Goal: Transaction & Acquisition: Purchase product/service

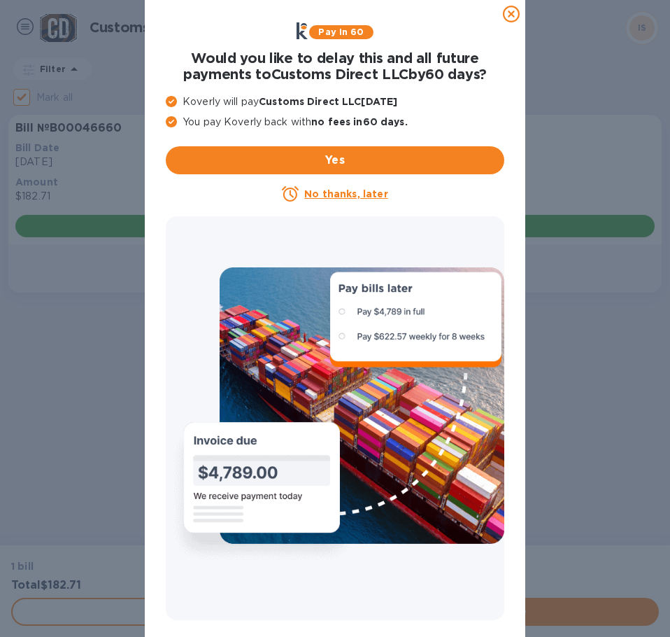
checkbox input "false"
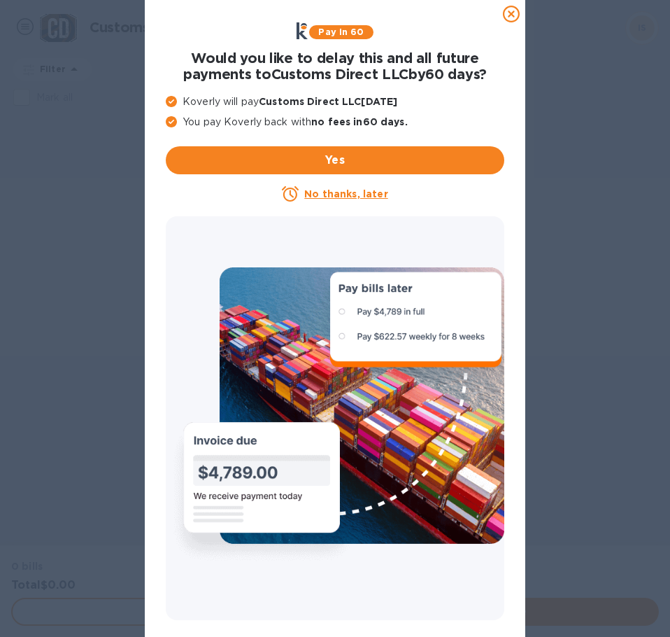
click at [332, 194] on u "No thanks, later" at bounding box center [345, 193] width 83 height 11
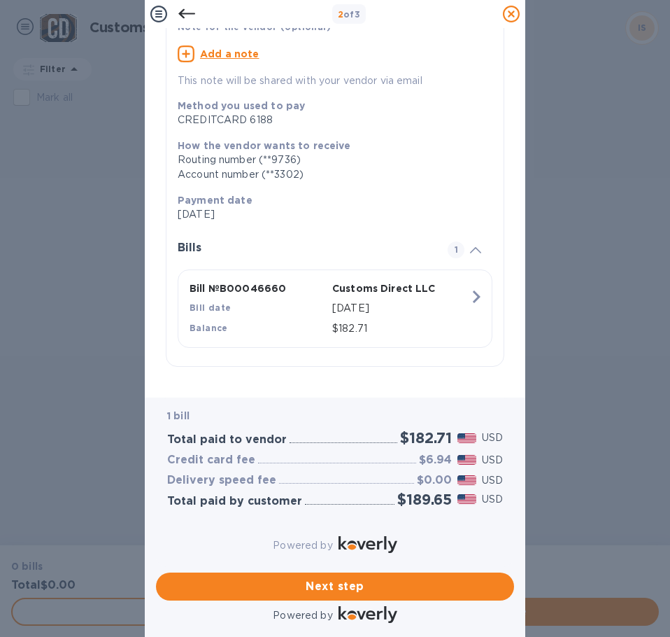
scroll to position [123, 0]
click at [329, 578] on span "Next step" at bounding box center [335, 586] width 336 height 17
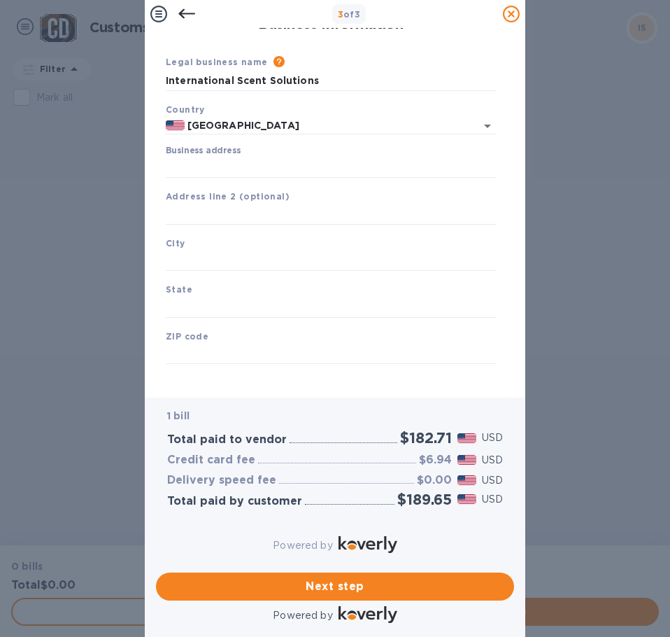
scroll to position [17, 0]
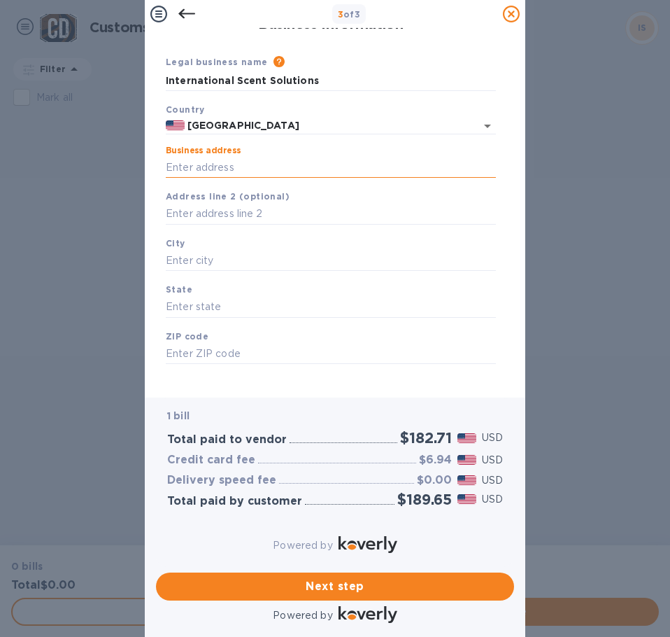
click at [180, 157] on input "Business address" at bounding box center [331, 167] width 330 height 21
paste input "[STREET_ADDRESS]"
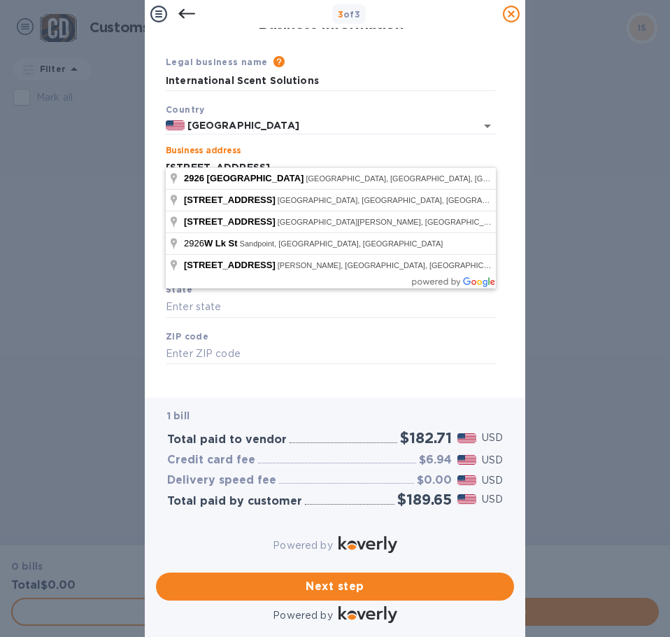
type input "[STREET_ADDRESS]"
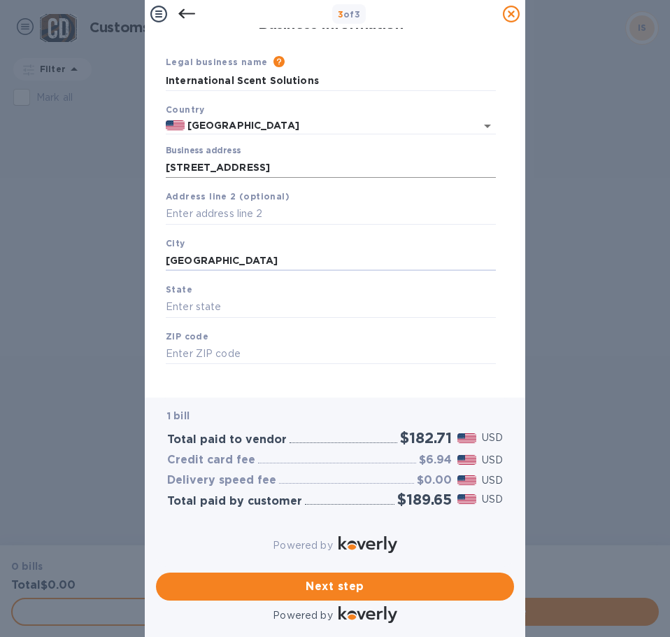
type input "[GEOGRAPHIC_DATA]"
type input "IL"
type input "60612"
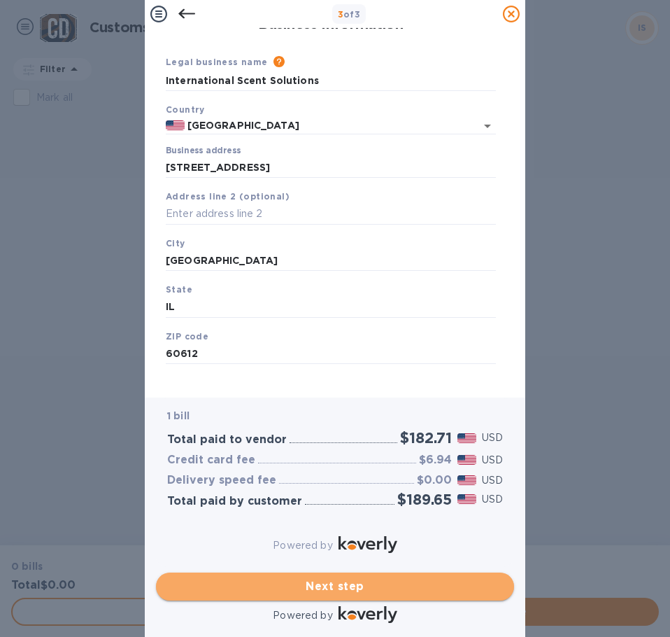
click at [322, 578] on span "Next step" at bounding box center [335, 586] width 336 height 17
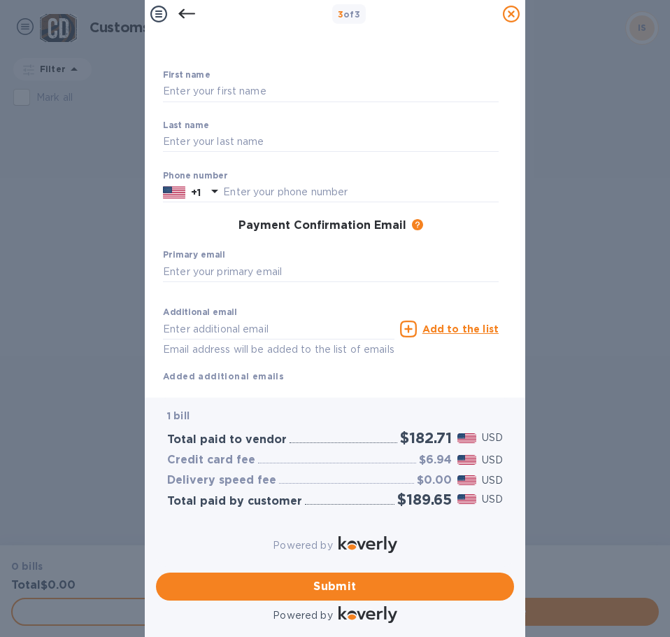
scroll to position [0, 0]
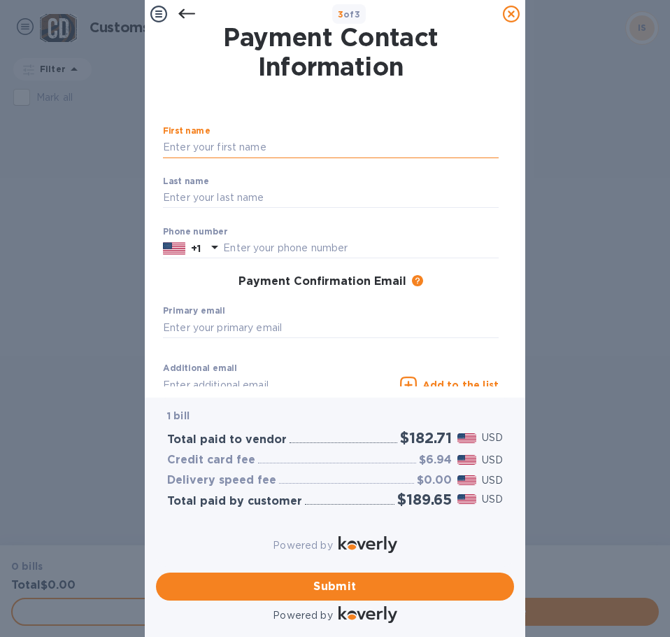
click at [205, 149] on input "text" at bounding box center [331, 147] width 336 height 21
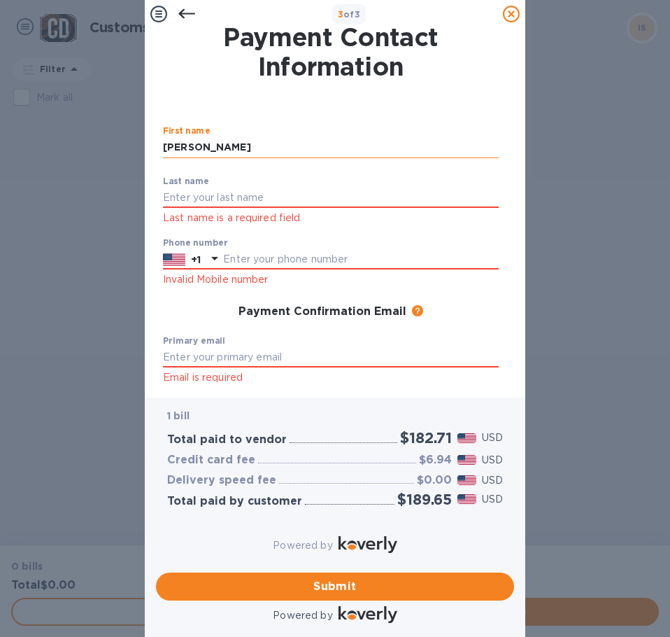
type input "[PERSON_NAME]"
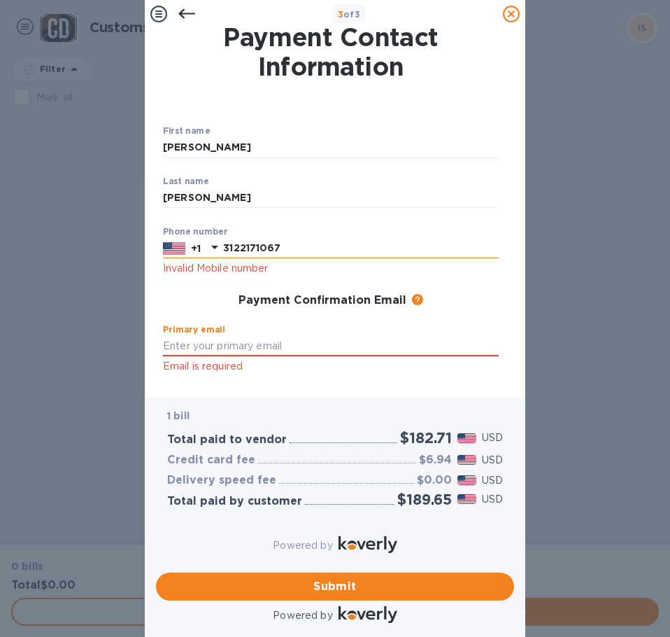
click at [241, 245] on input "3122171067" at bounding box center [361, 248] width 276 height 21
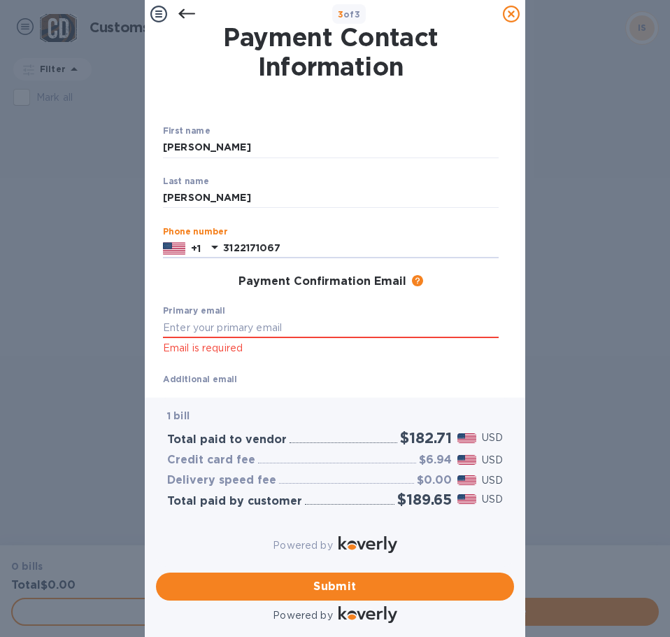
type input "3122171067"
click at [198, 328] on input "text" at bounding box center [331, 327] width 336 height 21
click at [176, 325] on input "text" at bounding box center [331, 327] width 336 height 21
paste input "[EMAIL_ADDRESS][DOMAIN_NAME]"
type input "[EMAIL_ADDRESS][DOMAIN_NAME]"
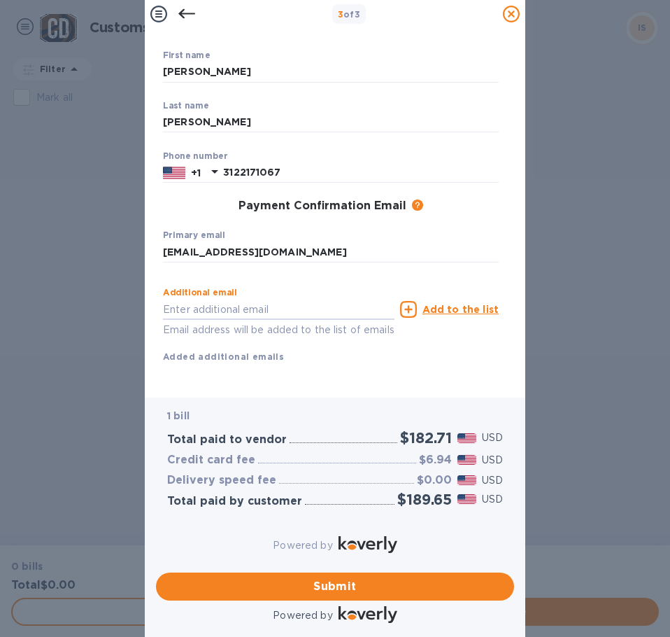
scroll to position [102, 0]
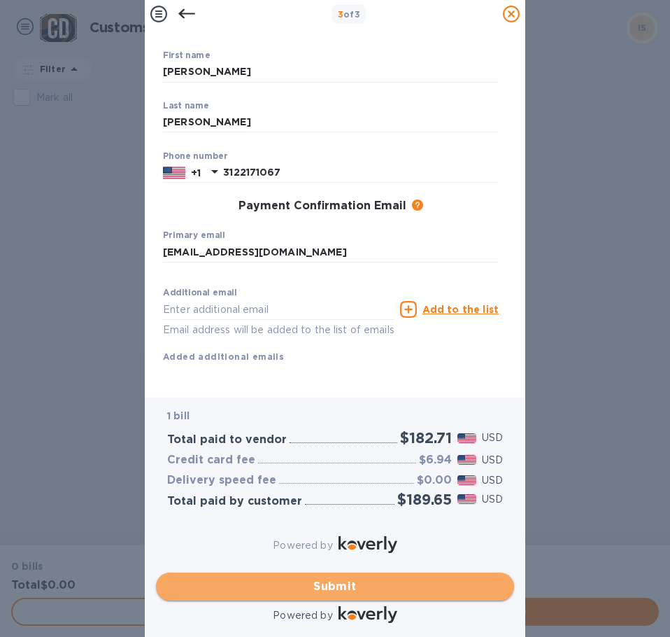
click at [337, 578] on span "Submit" at bounding box center [335, 586] width 336 height 17
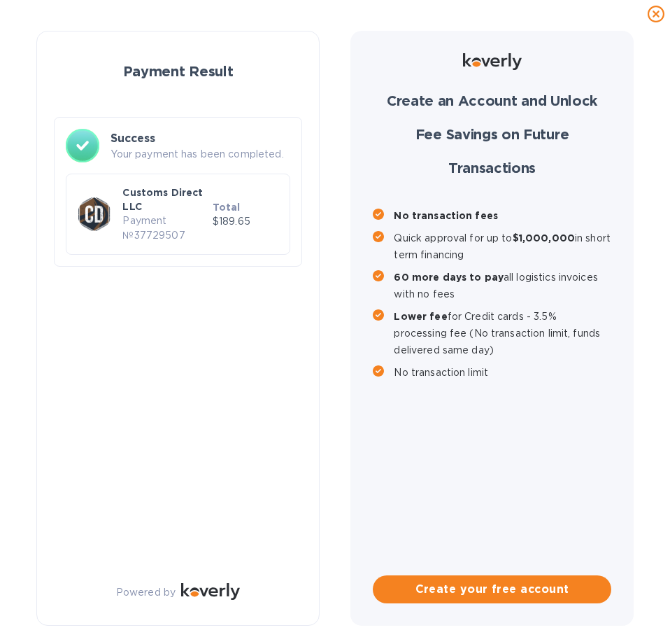
scroll to position [0, 0]
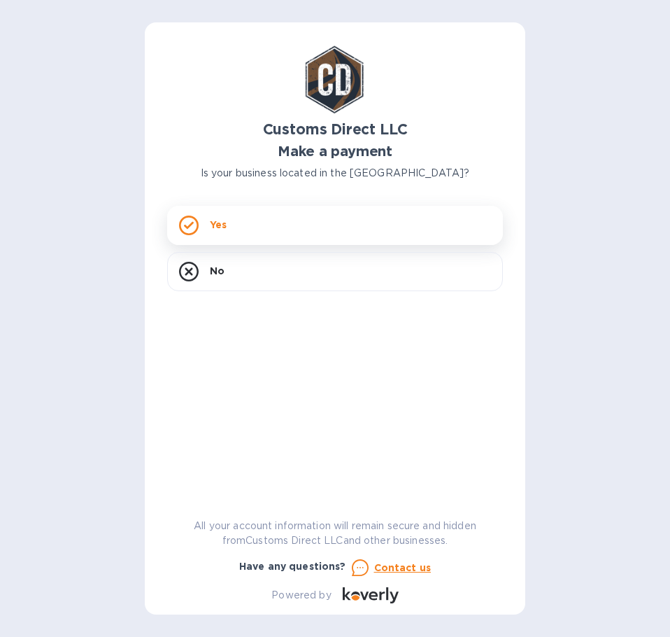
click at [264, 225] on div "Yes" at bounding box center [335, 225] width 336 height 39
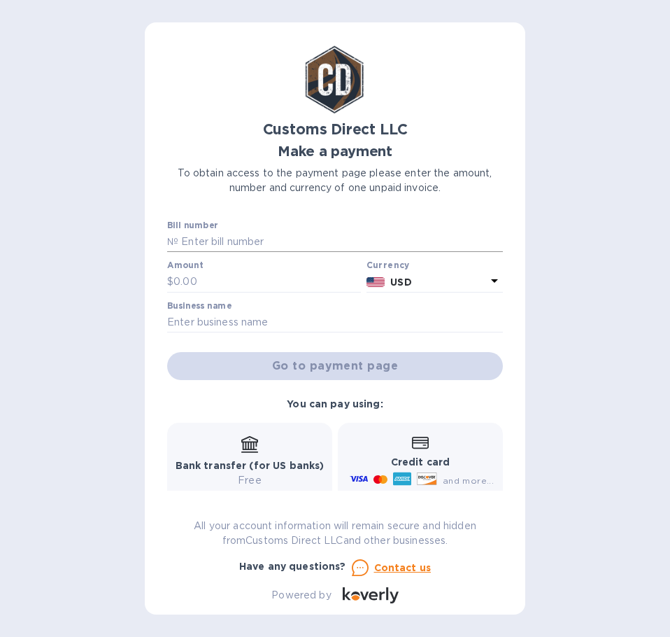
click at [188, 241] on input "text" at bounding box center [340, 242] width 325 height 21
type input "B00046698"
type input "152.62"
click at [175, 316] on input "text" at bounding box center [335, 322] width 336 height 21
paste input "INTERNATIONAL SCENT SOLUTIONS"
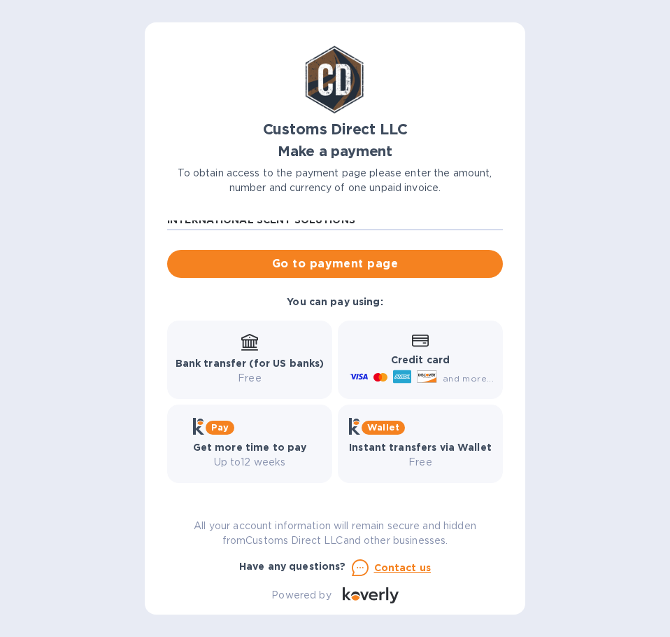
scroll to position [103, 0]
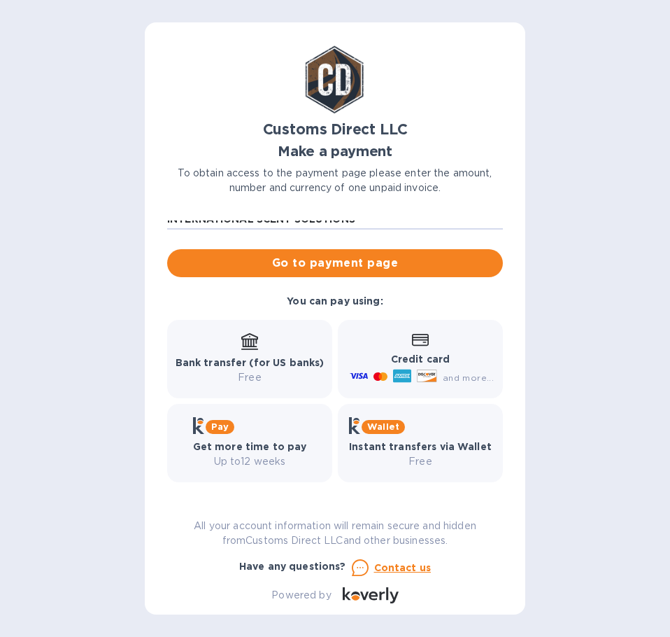
type input "INTERNATIONAL SCENT SOLUTIONS"
click at [435, 366] on p "Credit card" at bounding box center [420, 359] width 147 height 15
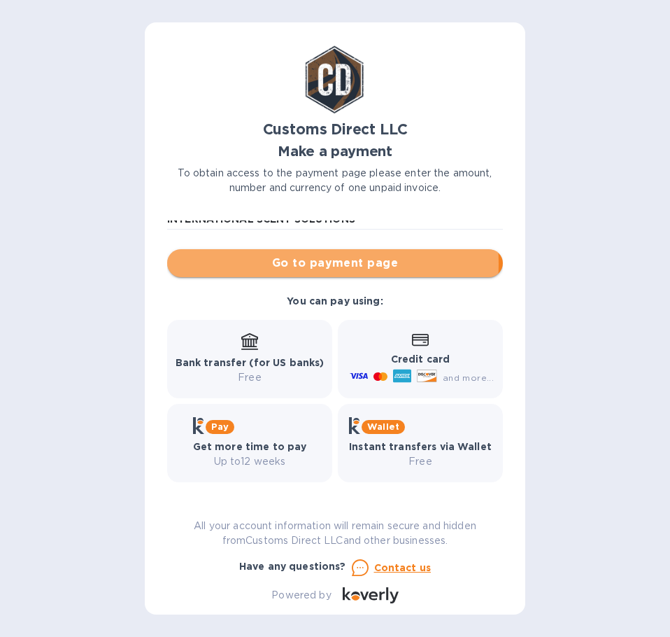
click at [302, 263] on span "Go to payment page" at bounding box center [334, 263] width 313 height 17
